Goal: Task Accomplishment & Management: Use online tool/utility

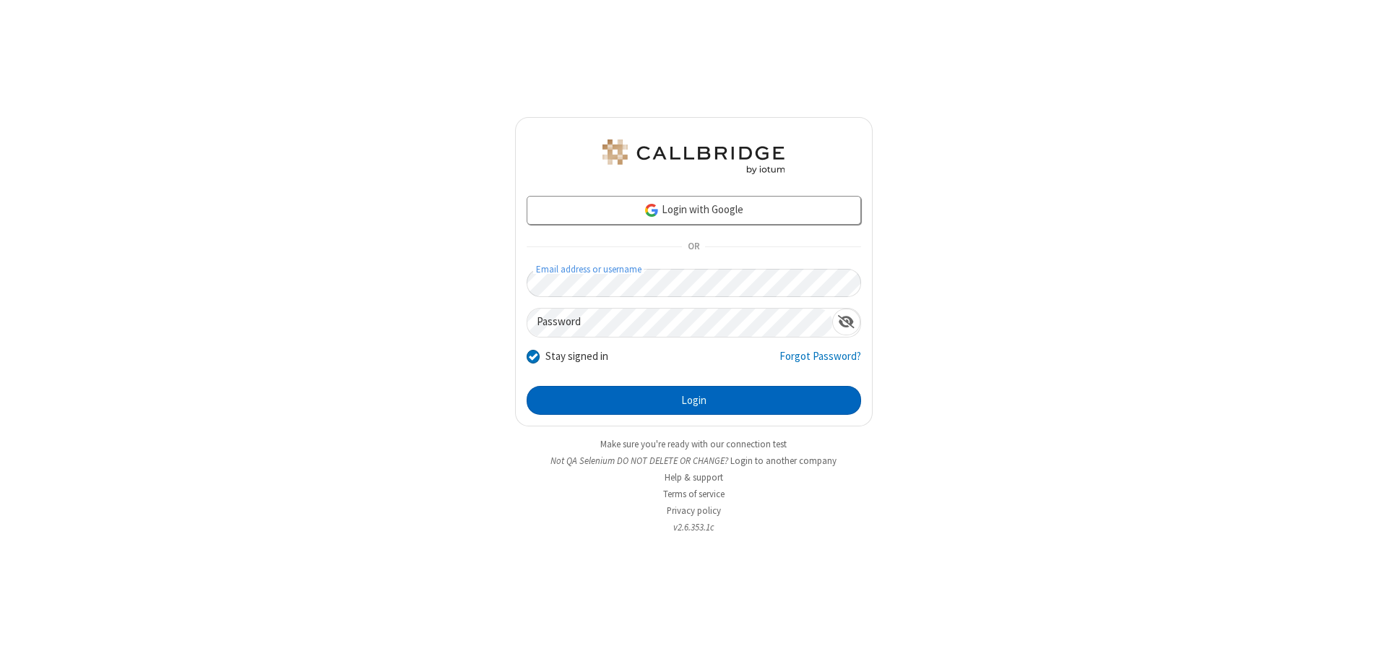
click at [693, 400] on button "Login" at bounding box center [694, 400] width 334 height 29
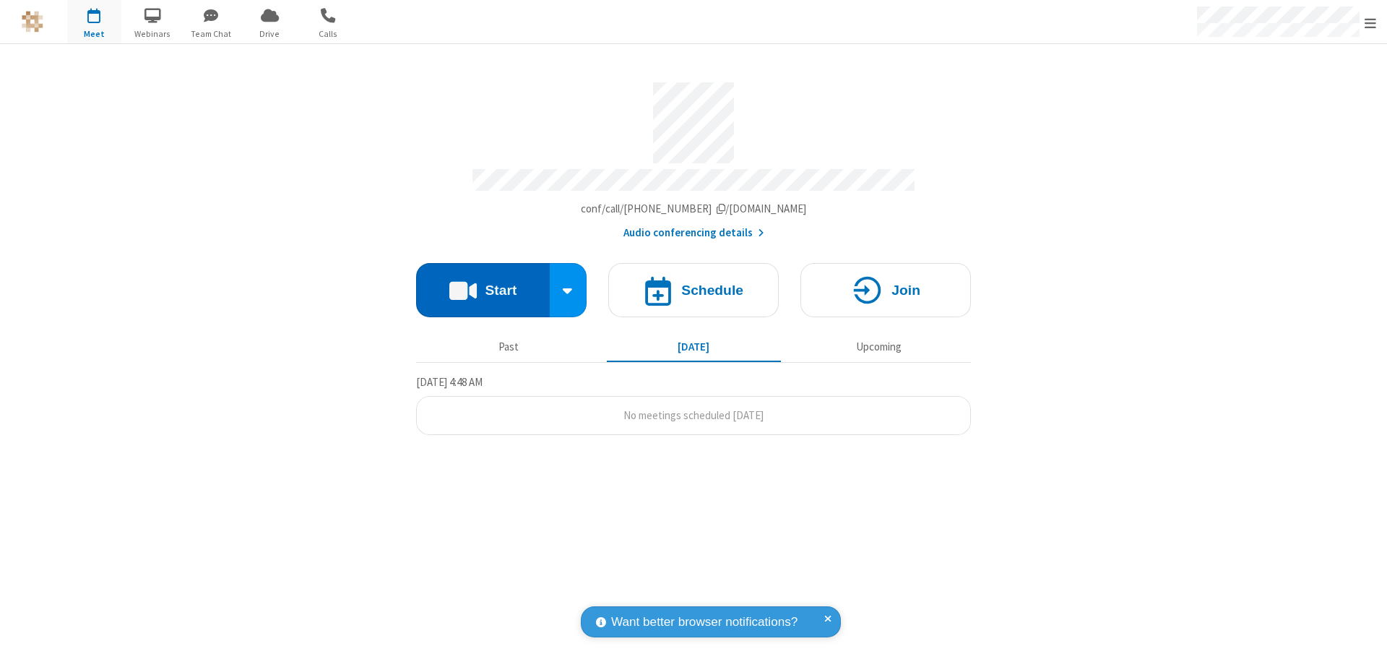
click at [482, 283] on button "Start" at bounding box center [483, 290] width 134 height 54
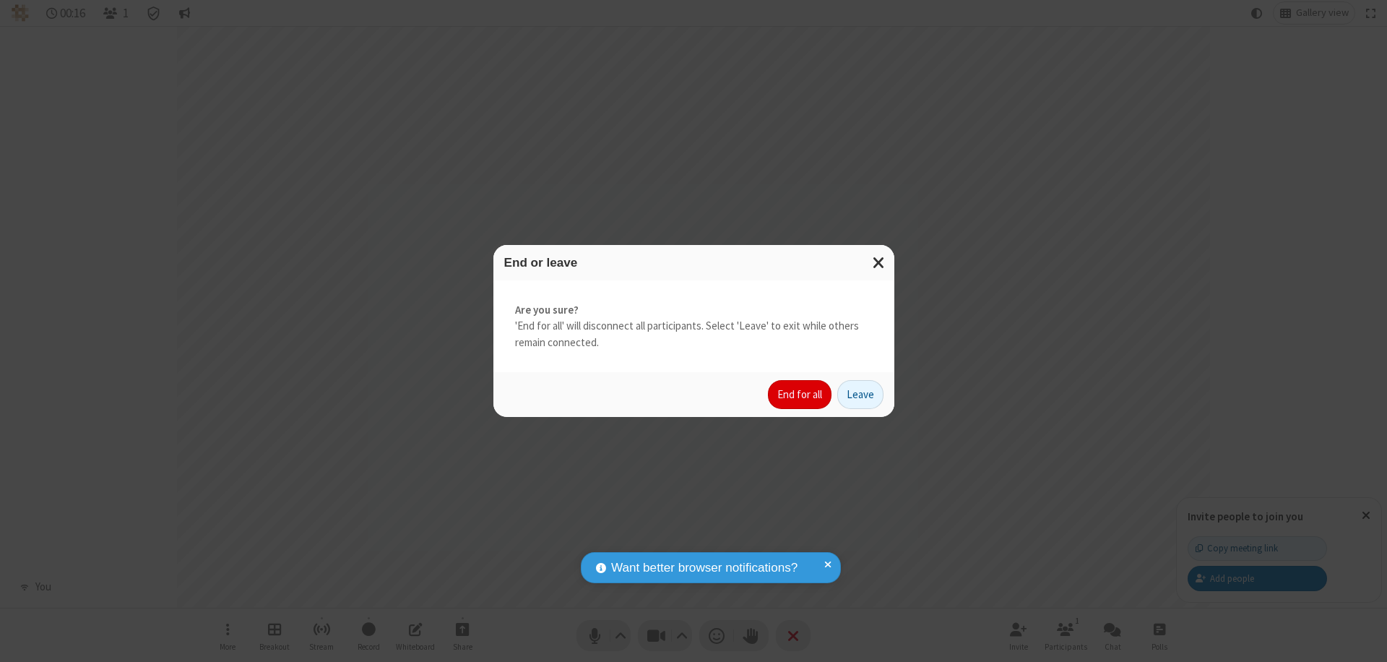
click at [800, 394] on button "End for all" at bounding box center [800, 394] width 64 height 29
